Goal: Task Accomplishment & Management: Use online tool/utility

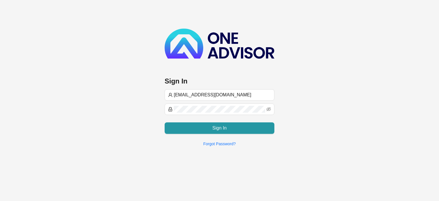
type input "[EMAIL_ADDRESS][DOMAIN_NAME]"
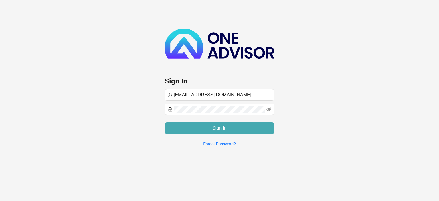
click at [214, 129] on span "Sign In" at bounding box center [219, 128] width 14 height 7
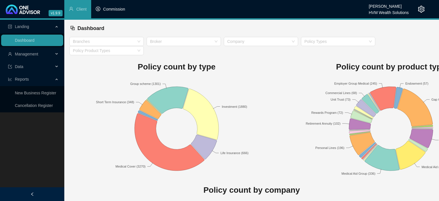
click at [118, 12] on li "Commission" at bounding box center [110, 9] width 39 height 18
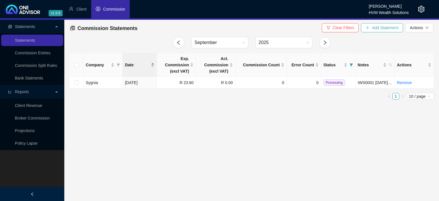
click at [376, 28] on span "Add Statement" at bounding box center [385, 28] width 27 height 6
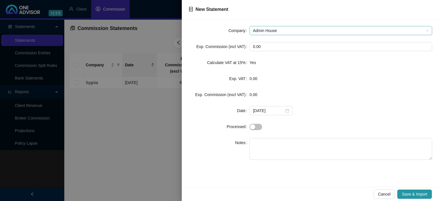
click at [283, 29] on span "Admin House" at bounding box center [341, 30] width 176 height 9
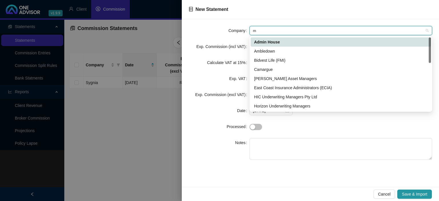
type input "mo"
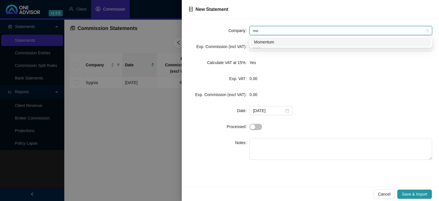
click at [277, 43] on div "Momentum" at bounding box center [341, 42] width 174 height 6
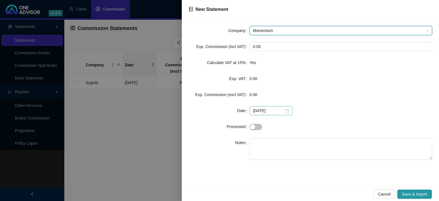
click at [283, 110] on div "[DATE]" at bounding box center [271, 111] width 36 height 6
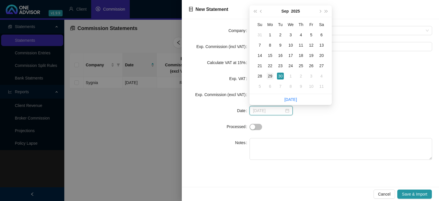
type input "[DATE]"
click at [269, 75] on div "29" at bounding box center [270, 76] width 7 height 7
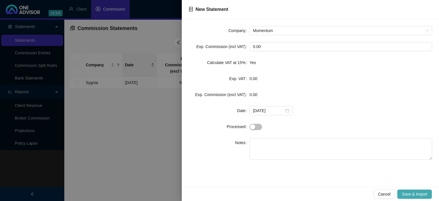
click at [416, 195] on span "Save & Import" at bounding box center [414, 194] width 25 height 6
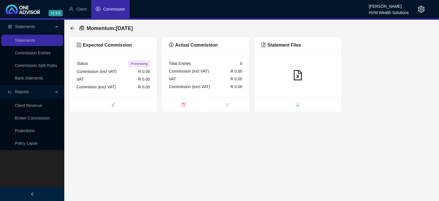
click at [288, 105] on span "upload" at bounding box center [297, 105] width 87 height 6
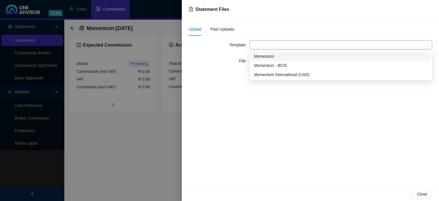
click at [259, 45] on span at bounding box center [341, 45] width 176 height 9
click at [262, 57] on div "Momentum" at bounding box center [341, 56] width 174 height 6
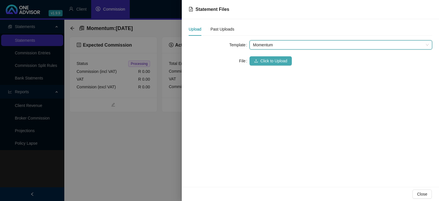
click at [261, 60] on span "Click to Upload" at bounding box center [273, 61] width 27 height 6
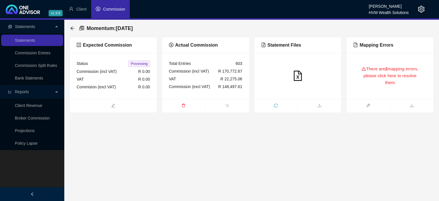
click at [363, 93] on div "There are 2 mapping errors, please click here to resolve them" at bounding box center [390, 76] width 87 height 46
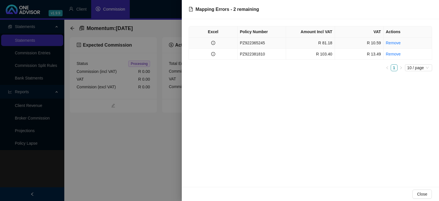
click at [263, 47] on td "PZ922365245" at bounding box center [262, 42] width 49 height 11
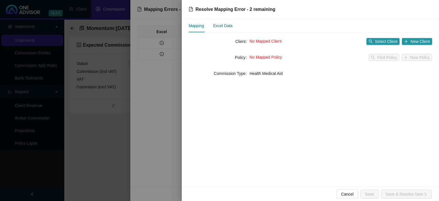
click at [223, 27] on div "Excel Data" at bounding box center [222, 26] width 19 height 6
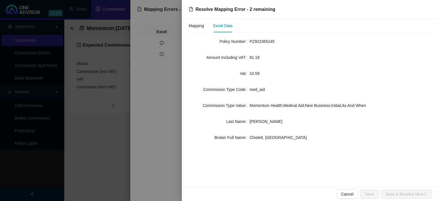
click at [112, 179] on div at bounding box center [219, 100] width 439 height 201
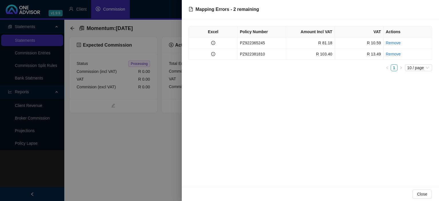
click at [112, 179] on div at bounding box center [219, 100] width 439 height 201
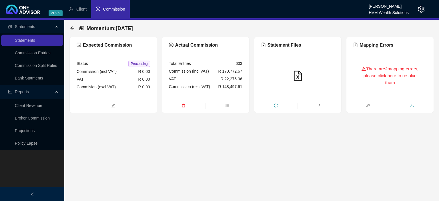
click at [411, 105] on icon "download" at bounding box center [412, 106] width 4 height 4
click at [73, 28] on icon "arrow-left" at bounding box center [72, 28] width 5 height 5
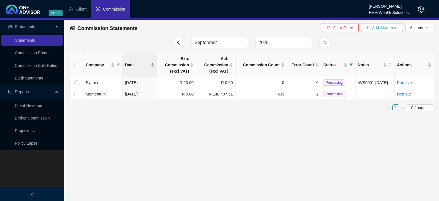
click at [373, 32] on button "Add Statement" at bounding box center [382, 27] width 42 height 9
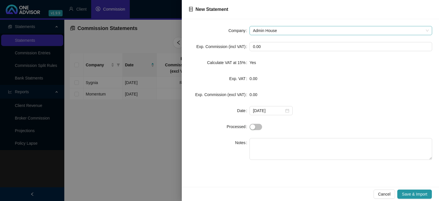
click at [274, 31] on span "Admin House" at bounding box center [341, 30] width 176 height 9
click at [275, 33] on span "Admin House" at bounding box center [341, 30] width 176 height 9
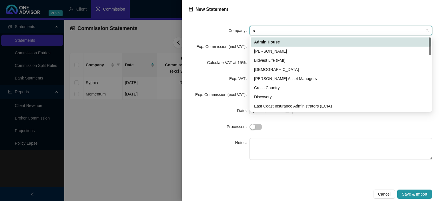
type input "sy"
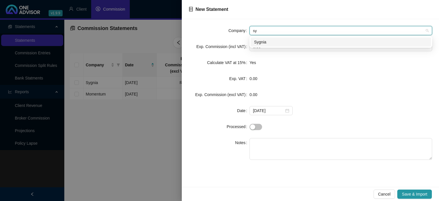
click at [268, 41] on div "Sygnia" at bounding box center [341, 42] width 174 height 6
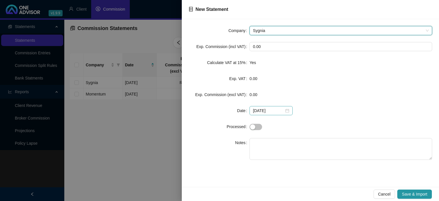
click at [288, 113] on div "[DATE]" at bounding box center [271, 110] width 43 height 9
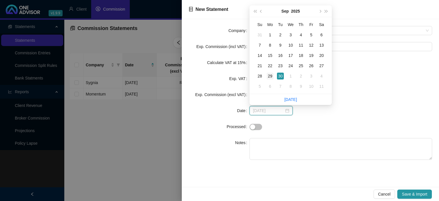
type input "[DATE]"
click at [269, 78] on div "29" at bounding box center [270, 76] width 7 height 7
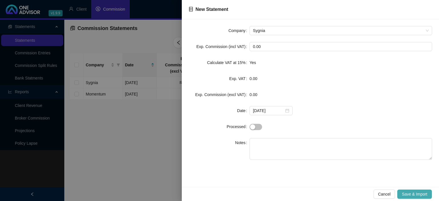
click at [417, 195] on span "Save & Import" at bounding box center [414, 194] width 25 height 6
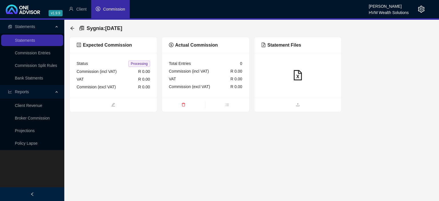
click at [278, 114] on main "Statements Statements Commission Entries Commission Split Rules Bank Statments …" at bounding box center [219, 110] width 439 height 181
click at [277, 109] on ul at bounding box center [297, 105] width 87 height 14
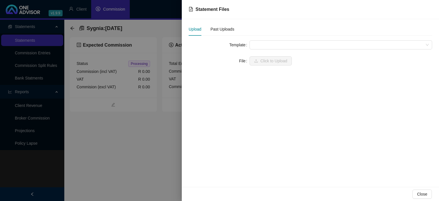
click at [273, 43] on span at bounding box center [341, 45] width 176 height 9
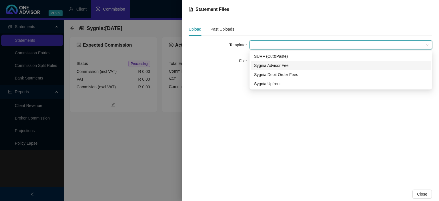
click at [270, 66] on div "Sygnia Advisor Fee" at bounding box center [341, 65] width 174 height 6
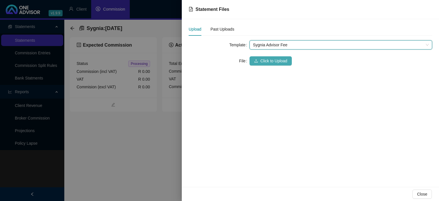
click at [267, 61] on span "Click to Upload" at bounding box center [273, 61] width 27 height 6
click at [269, 45] on span "Sygnia Advisor Fee" at bounding box center [341, 45] width 176 height 9
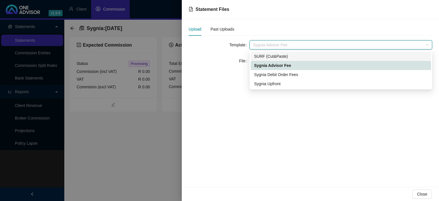
click at [269, 56] on div "SURF (Cut&Paste)" at bounding box center [341, 56] width 174 height 6
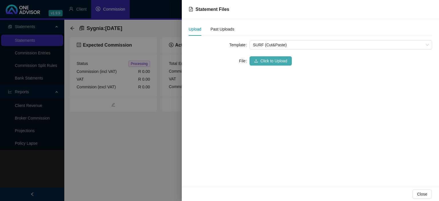
click at [266, 60] on span "Click to Upload" at bounding box center [273, 61] width 27 height 6
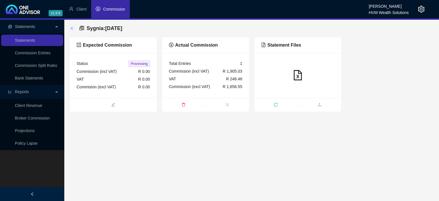
click at [73, 29] on icon "arrow-left" at bounding box center [72, 28] width 5 height 5
